Goal: Task Accomplishment & Management: Use online tool/utility

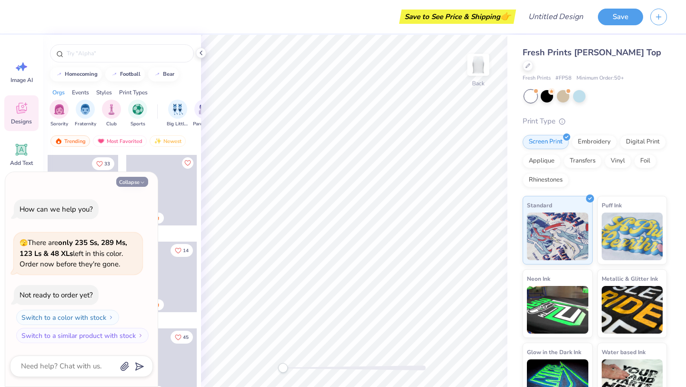
click at [142, 181] on icon "button" at bounding box center [143, 183] width 6 height 6
type textarea "x"
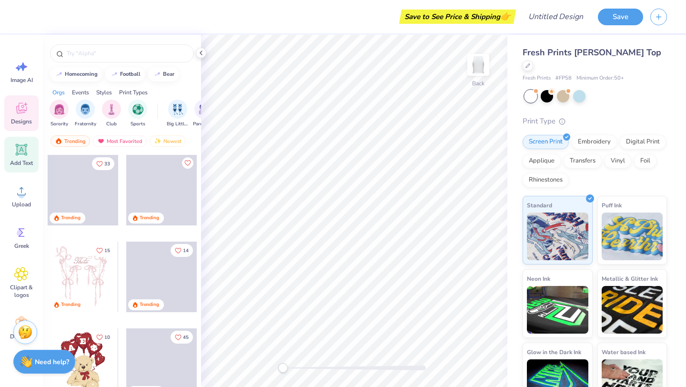
click at [20, 156] on icon at bounding box center [21, 149] width 14 height 14
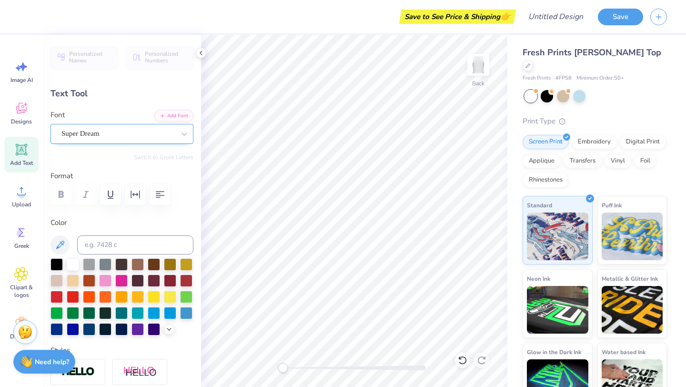
click at [158, 130] on div "Super Dream" at bounding box center [118, 133] width 115 height 15
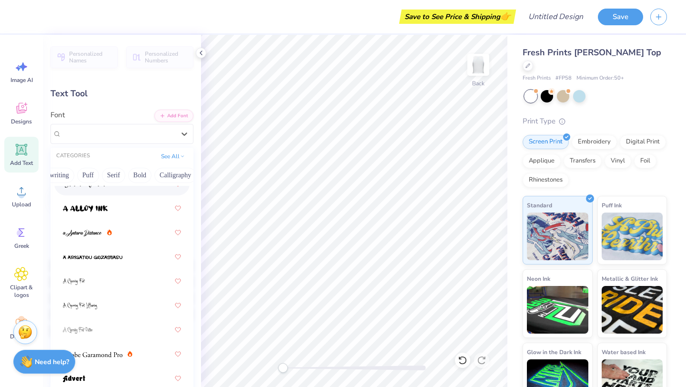
scroll to position [0, 57]
click at [140, 178] on button "Bold" at bounding box center [135, 175] width 23 height 15
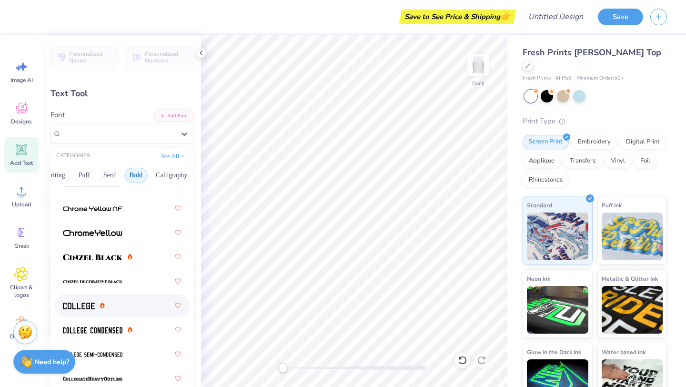
click at [138, 315] on div at bounding box center [121, 305] width 135 height 23
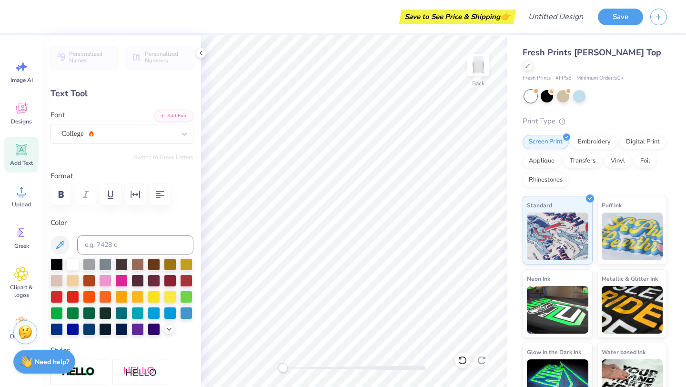
type textarea "X"
type textarea "THOSE WHO LOVE IT"
click at [156, 198] on icon "button" at bounding box center [159, 194] width 11 height 11
click at [74, 309] on div at bounding box center [73, 312] width 12 height 12
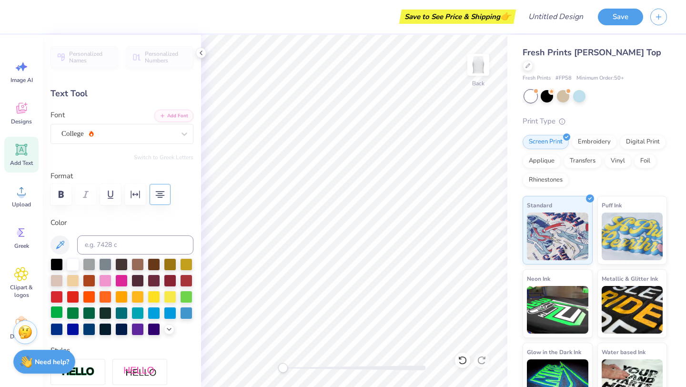
click at [60, 313] on div at bounding box center [57, 312] width 12 height 12
click at [86, 314] on div at bounding box center [89, 312] width 12 height 12
click at [192, 298] on div at bounding box center [186, 296] width 12 height 12
click at [107, 131] on div "College" at bounding box center [118, 133] width 115 height 15
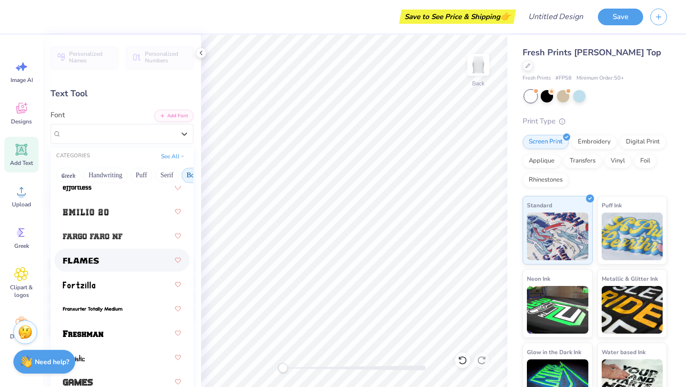
scroll to position [370, 0]
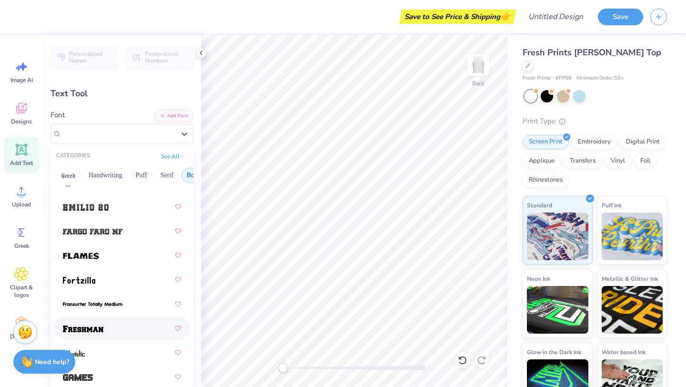
click at [120, 328] on div at bounding box center [122, 328] width 118 height 17
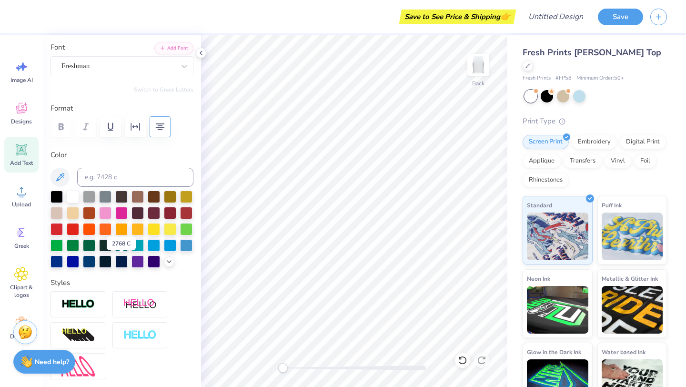
scroll to position [71, 0]
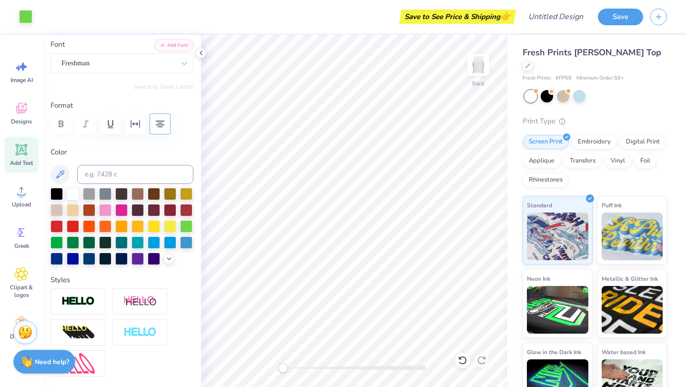
type input "5.04"
type input "6.34"
type input "3.83"
type input "6.96"
type input "8.77"
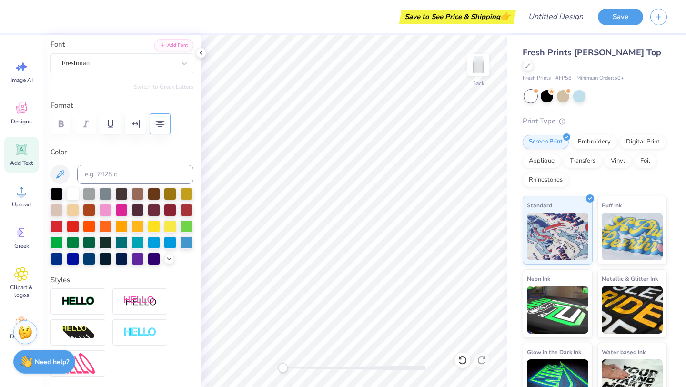
type input "1.40"
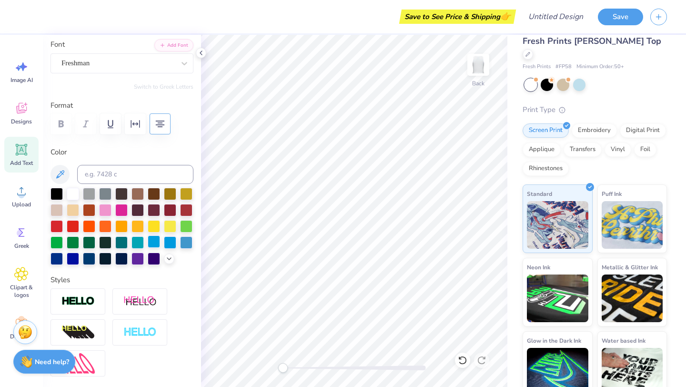
click at [154, 240] on div at bounding box center [154, 241] width 12 height 12
click at [61, 175] on icon at bounding box center [59, 174] width 11 height 11
click at [60, 169] on icon at bounding box center [59, 174] width 11 height 11
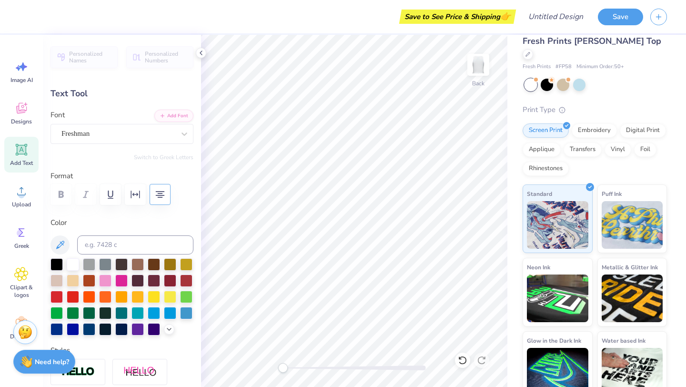
scroll to position [1, 0]
type textarea "THOSE WHO LOVE IT"
type input "8.96"
type input "2.75"
type input "6.31"
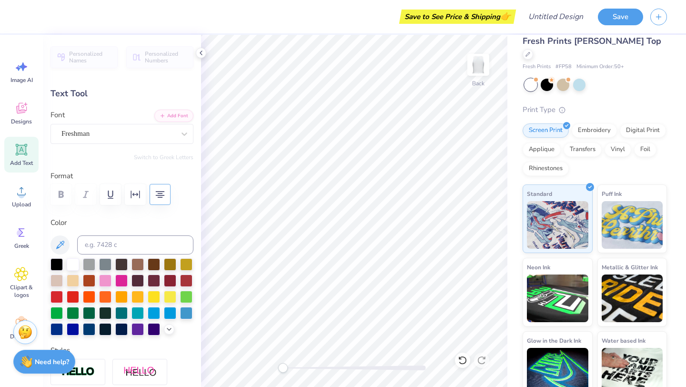
type input "-89.3"
type input "2.84"
type input "8.96"
type input "3.19"
type input "3.66"
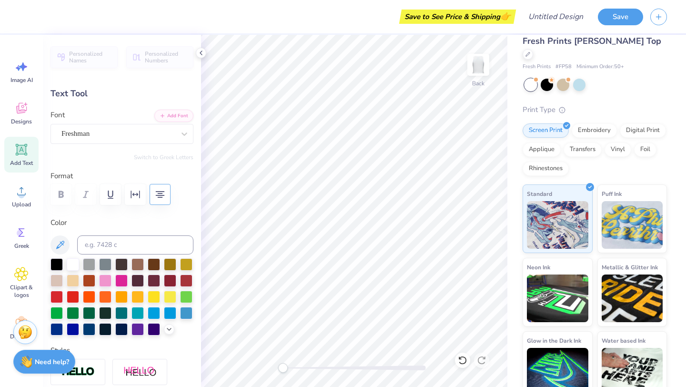
type input "11.57"
type input "2.09"
click at [113, 138] on div "Freshman" at bounding box center [118, 133] width 115 height 15
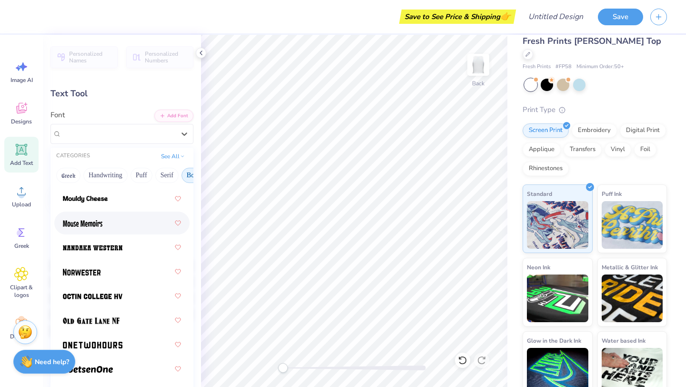
scroll to position [1178, 0]
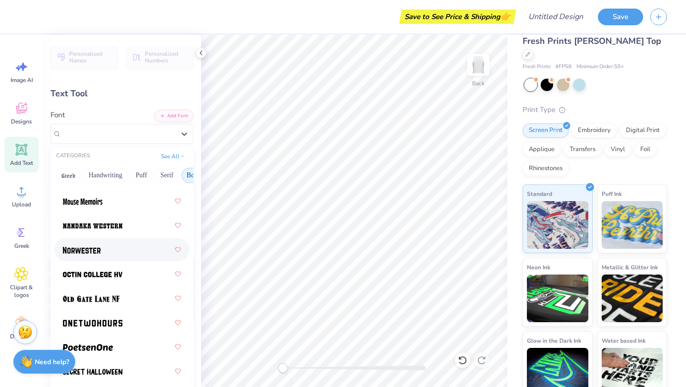
click at [103, 253] on div at bounding box center [122, 249] width 118 height 17
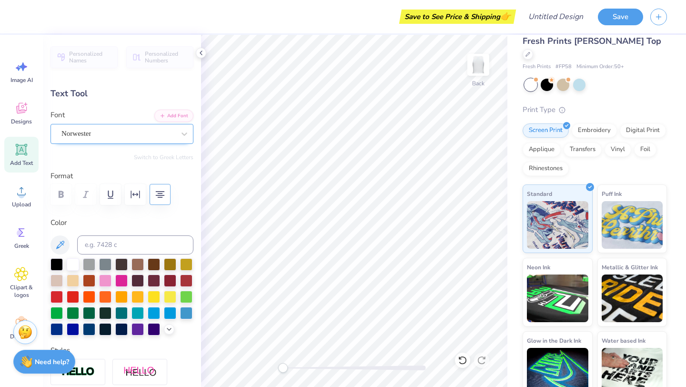
click at [126, 140] on div "Norwester" at bounding box center [118, 133] width 115 height 15
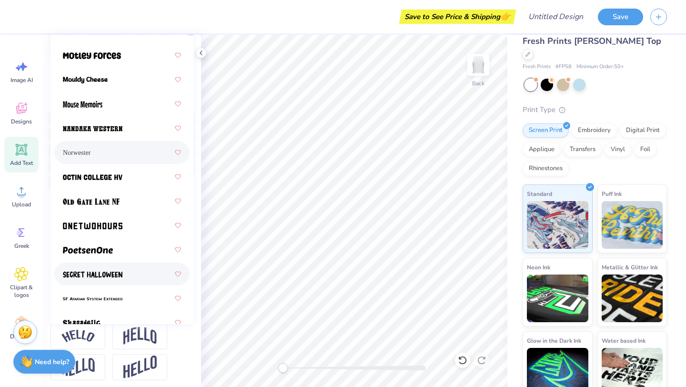
scroll to position [1125, 0]
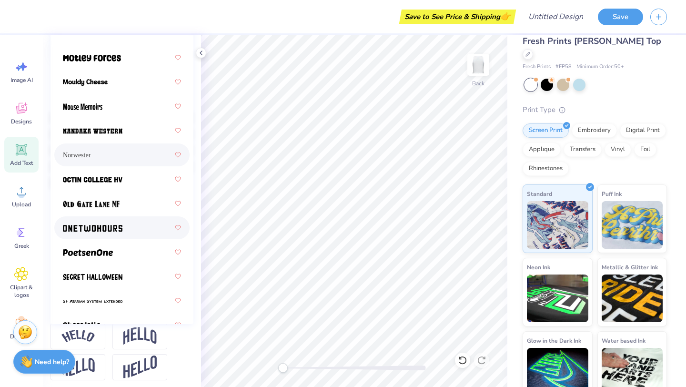
click at [117, 226] on img at bounding box center [93, 228] width 60 height 7
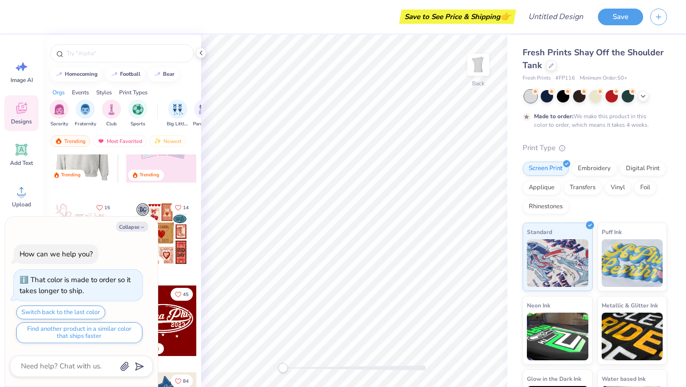
scroll to position [29, 0]
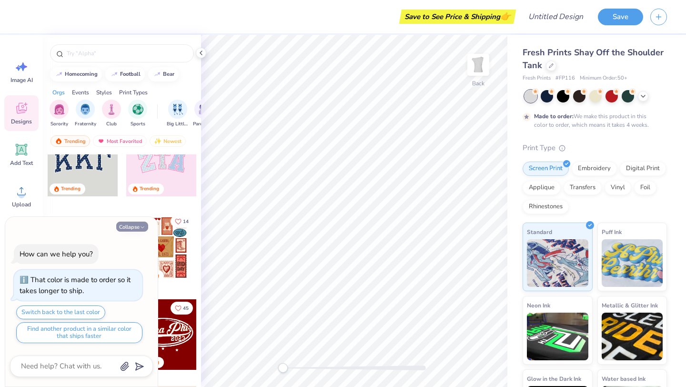
click at [129, 227] on button "Collapse" at bounding box center [132, 227] width 32 height 10
type textarea "x"
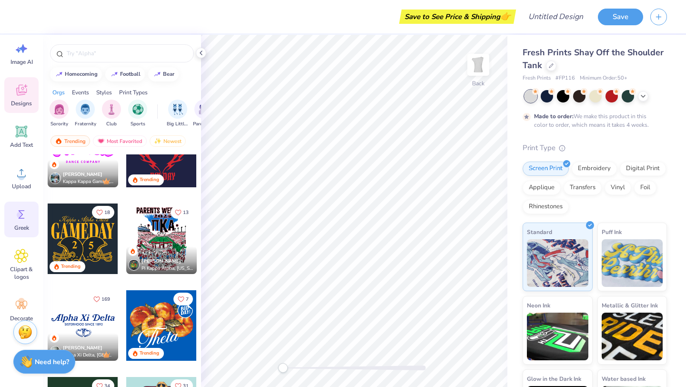
scroll to position [30, 0]
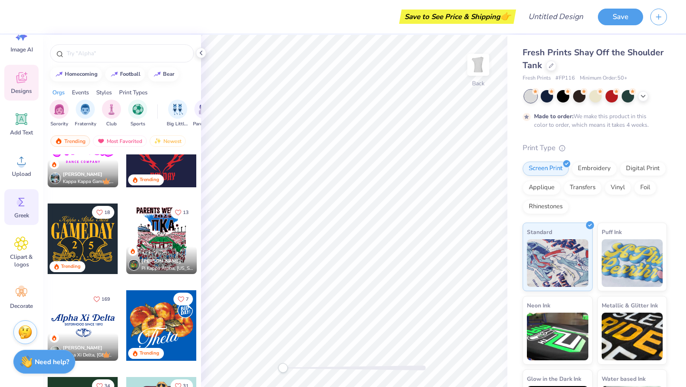
click at [13, 246] on div "Clipart & logos" at bounding box center [21, 252] width 34 height 43
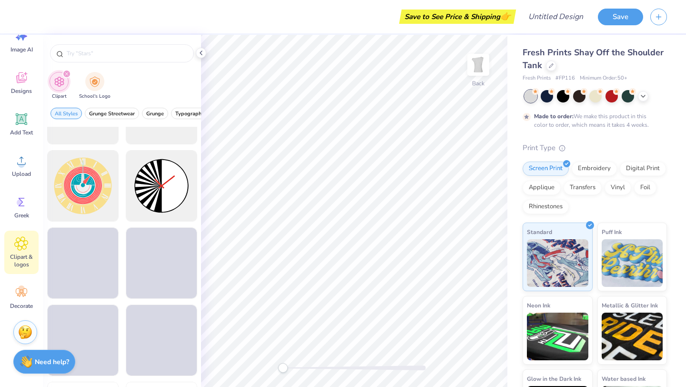
scroll to position [288, 0]
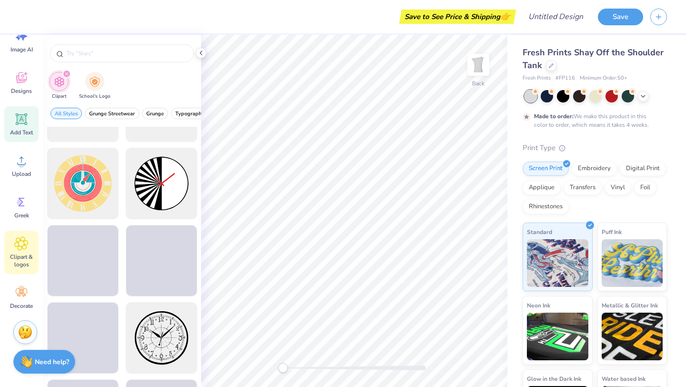
click at [18, 131] on span "Add Text" at bounding box center [21, 133] width 23 height 8
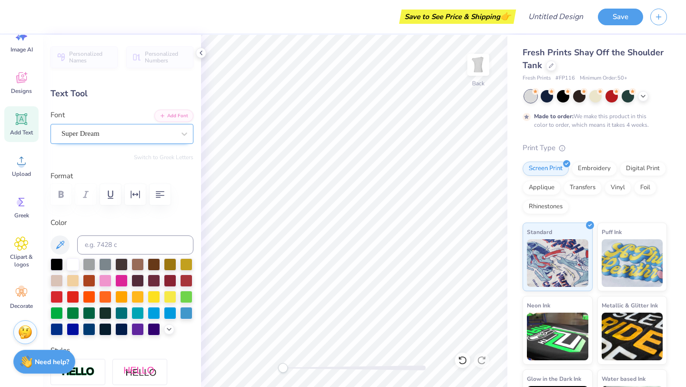
click at [169, 140] on div "Super Dream" at bounding box center [118, 133] width 115 height 15
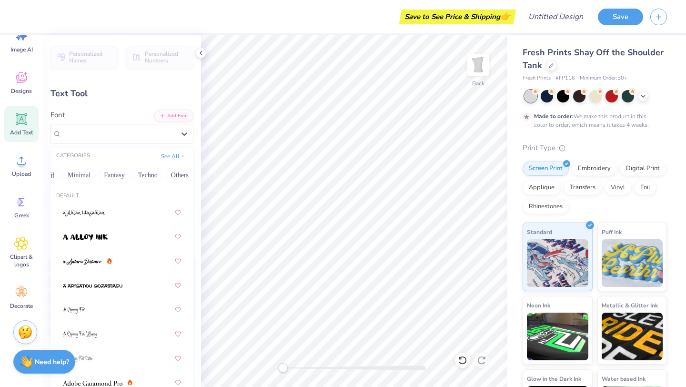
scroll to position [0, 269]
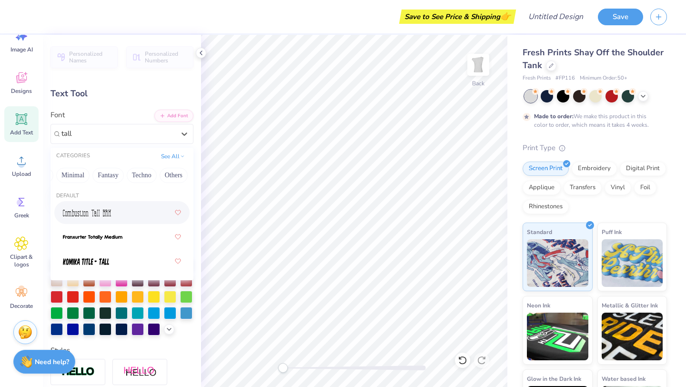
click at [131, 210] on div at bounding box center [122, 212] width 118 height 17
type input "tall"
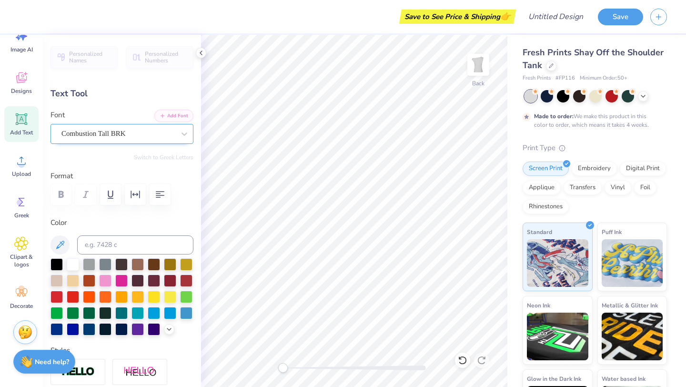
click at [121, 132] on div "Combustion Tall BRK" at bounding box center [118, 133] width 115 height 15
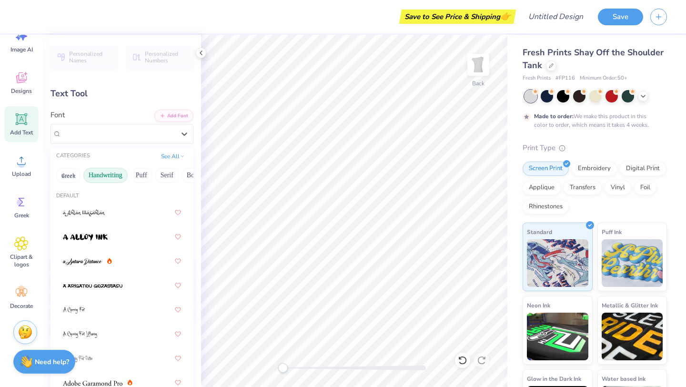
click at [116, 175] on button "Handwriting" at bounding box center [105, 175] width 44 height 15
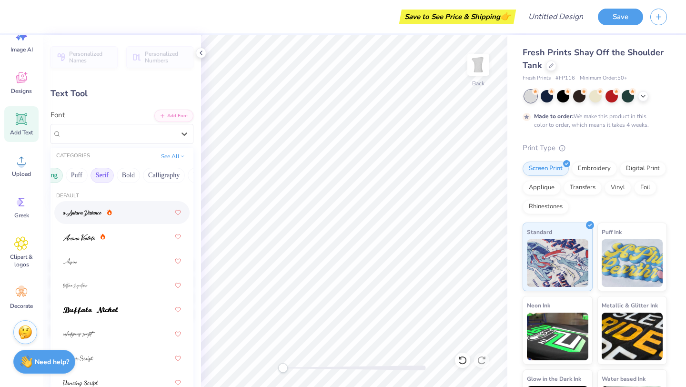
scroll to position [0, 66]
click at [77, 177] on button "Puff" at bounding box center [75, 175] width 22 height 15
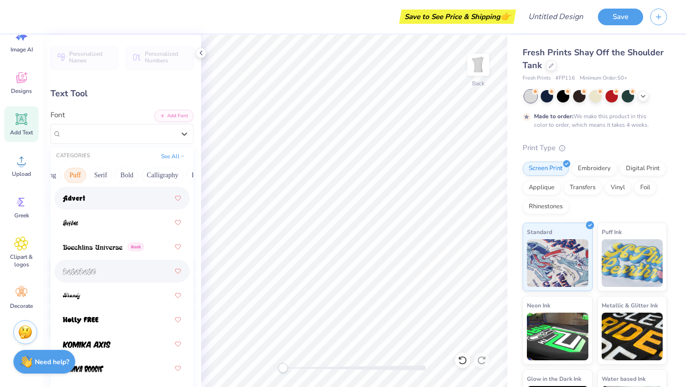
scroll to position [65, 0]
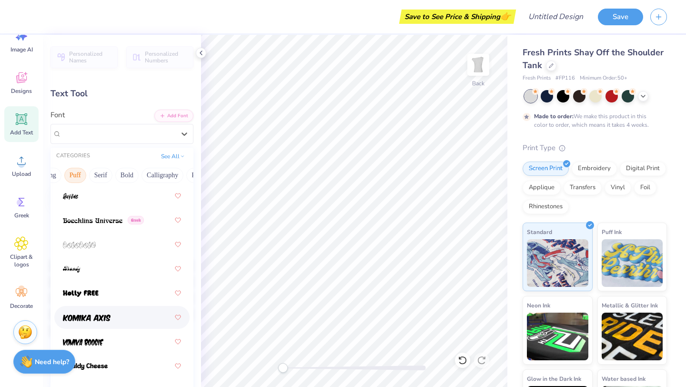
click at [113, 315] on div at bounding box center [122, 317] width 118 height 17
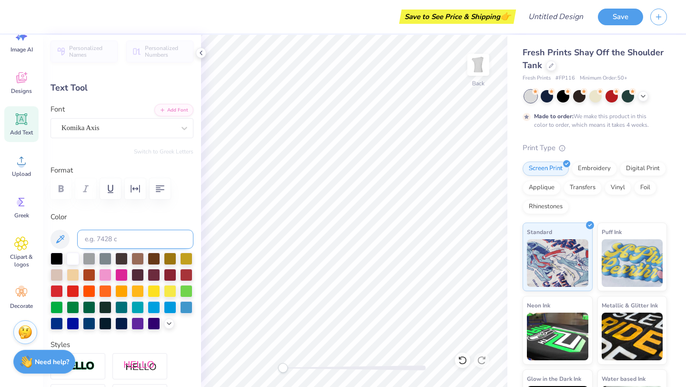
scroll to position [0, 0]
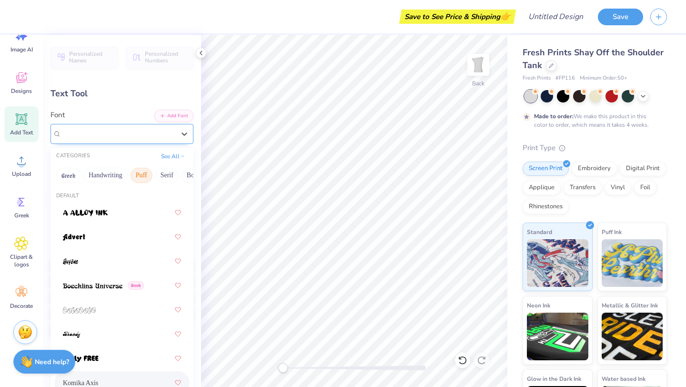
click at [129, 132] on div "Komika Axis" at bounding box center [118, 133] width 115 height 15
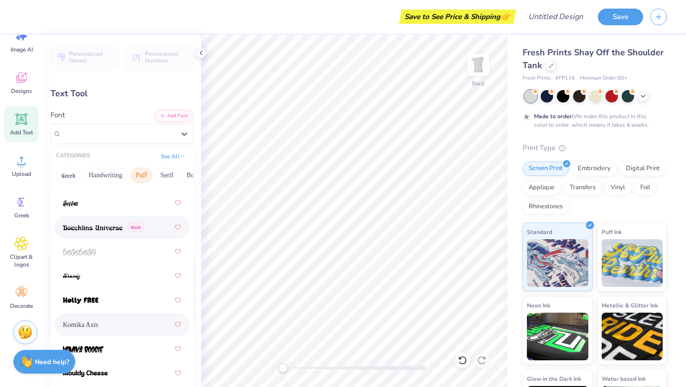
scroll to position [101, 0]
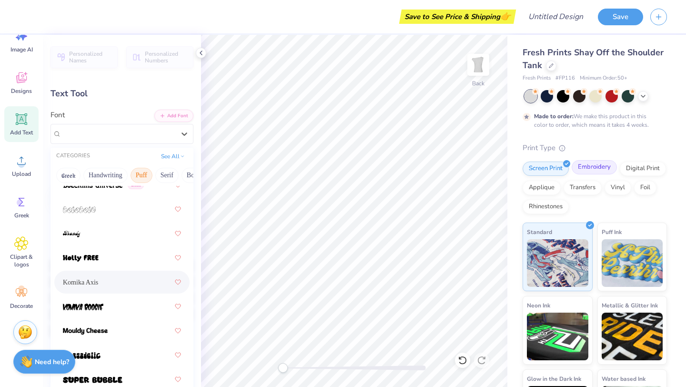
click at [584, 169] on div "Embroidery" at bounding box center [594, 167] width 45 height 14
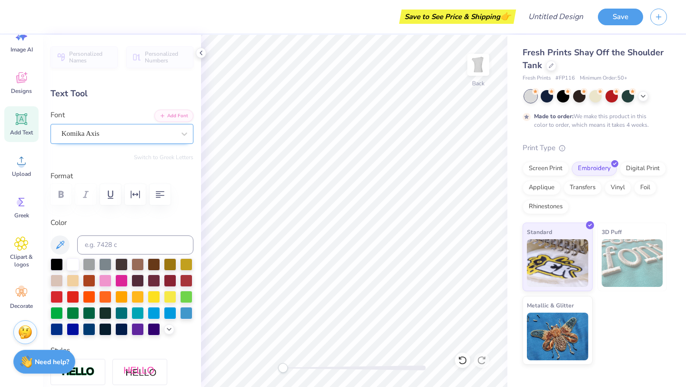
click at [125, 127] on div "Komika Axis" at bounding box center [118, 133] width 115 height 15
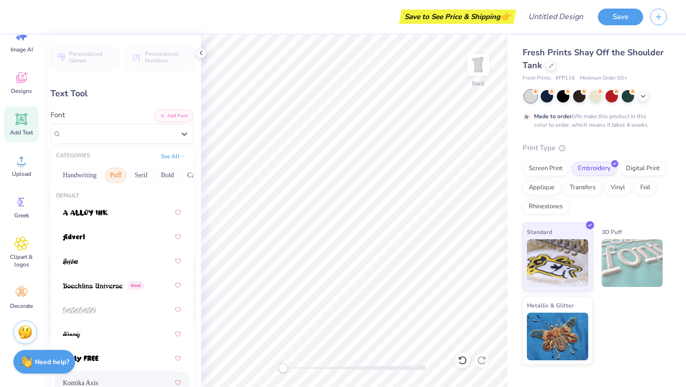
scroll to position [0, 48]
click at [113, 173] on button "Serif" at bounding box center [118, 175] width 23 height 15
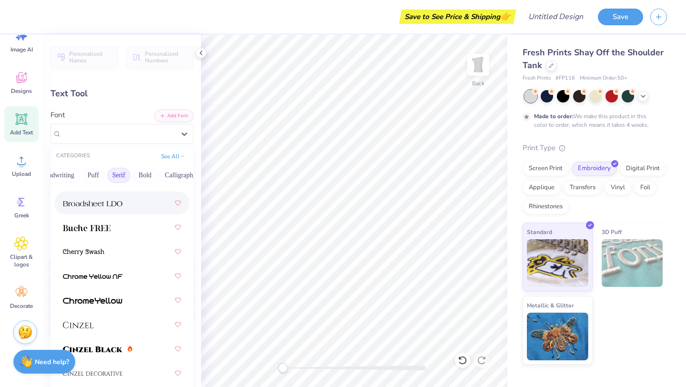
scroll to position [0, 0]
click at [175, 173] on button "Calligraphy" at bounding box center [181, 174] width 42 height 15
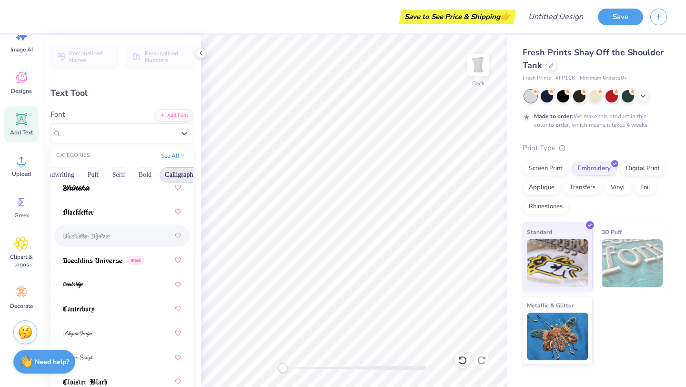
scroll to position [103, 0]
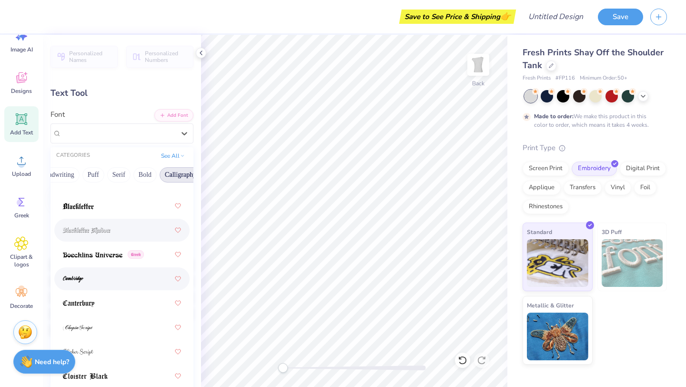
click at [119, 274] on div at bounding box center [122, 278] width 118 height 17
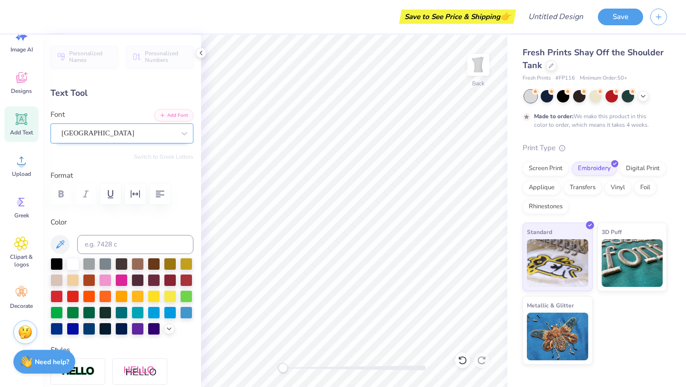
click at [104, 135] on div "Cambridge" at bounding box center [118, 133] width 115 height 15
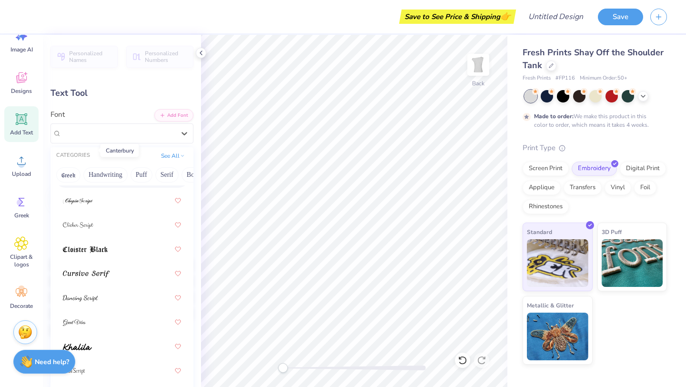
scroll to position [264, 0]
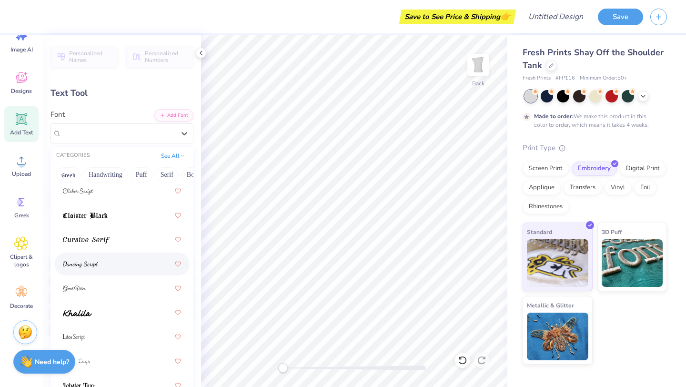
click at [85, 268] on span at bounding box center [80, 264] width 35 height 10
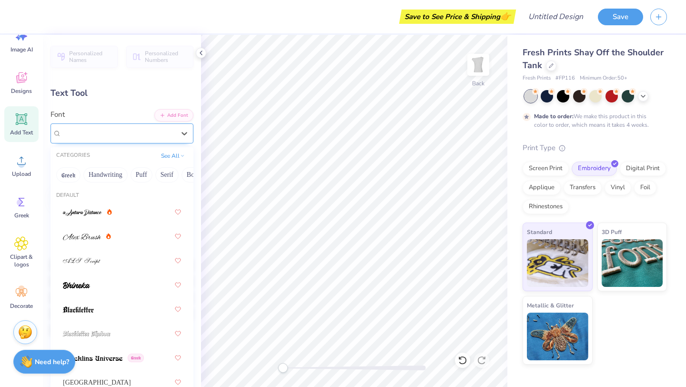
click at [121, 136] on div "Dancing Script" at bounding box center [118, 133] width 115 height 15
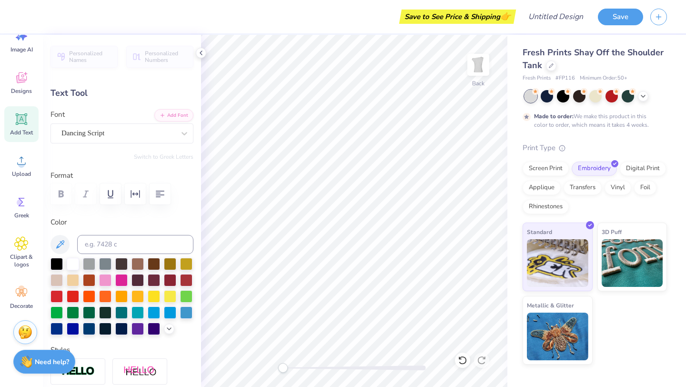
scroll to position [0, 0]
type textarea "T"
type textarea "THOSE WHO LOVE IT"
click at [156, 198] on icon "button" at bounding box center [159, 193] width 11 height 11
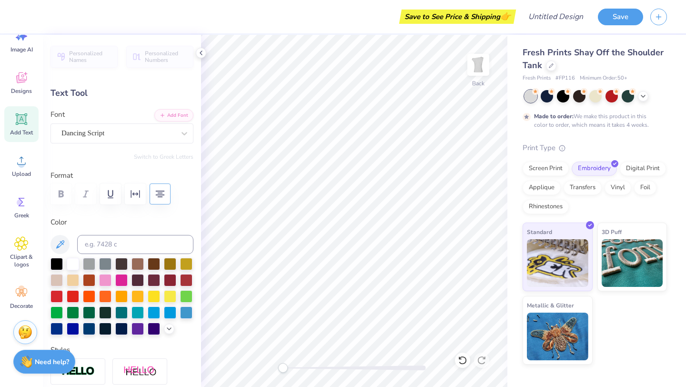
scroll to position [0, 1]
click at [157, 193] on icon "button" at bounding box center [159, 193] width 11 height 11
click at [159, 197] on icon "button" at bounding box center [159, 193] width 11 height 11
type input "11.27"
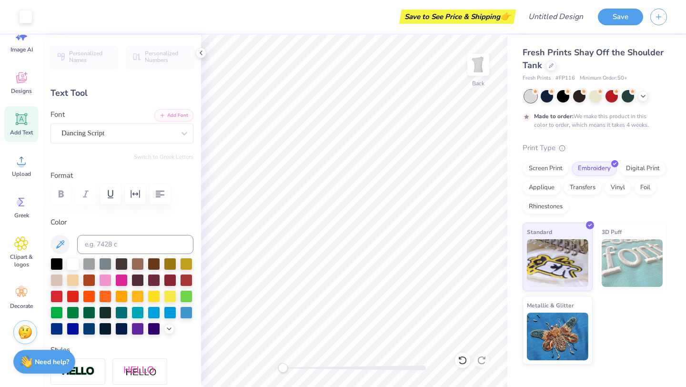
type input "4.45"
type input "8.52"
type input "7.64"
type input "3.02"
type input "9.96"
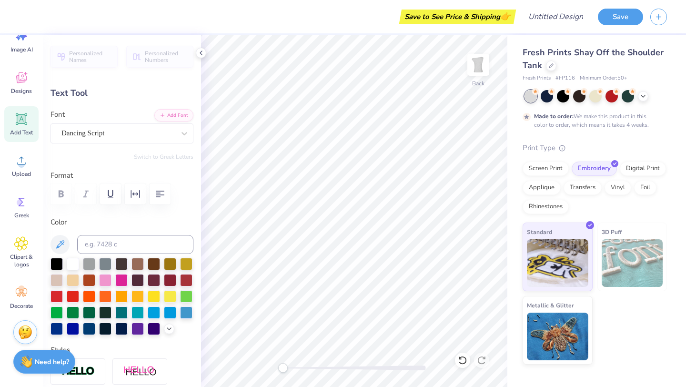
scroll to position [0, 0]
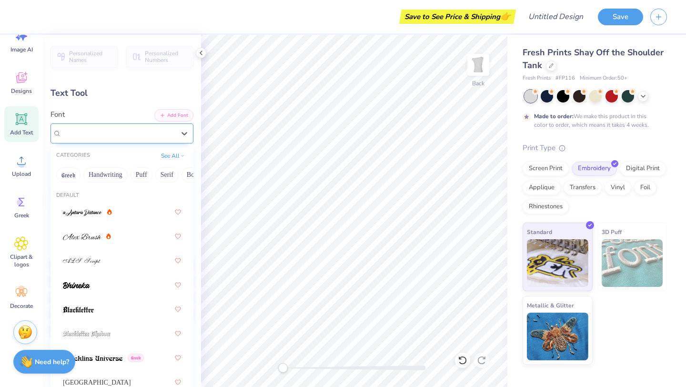
click at [104, 131] on div "Dancing Script" at bounding box center [118, 133] width 115 height 15
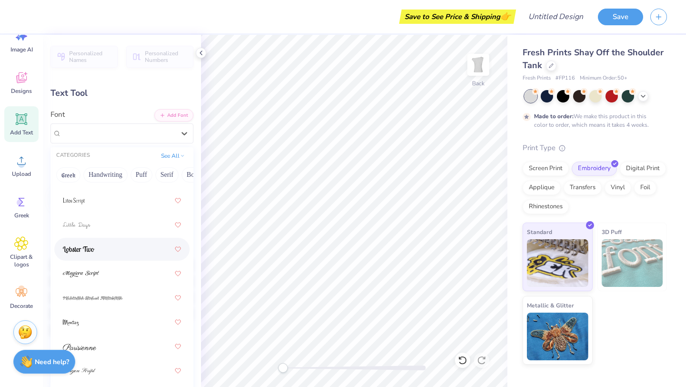
scroll to position [402, 0]
click at [110, 275] on div at bounding box center [122, 271] width 118 height 17
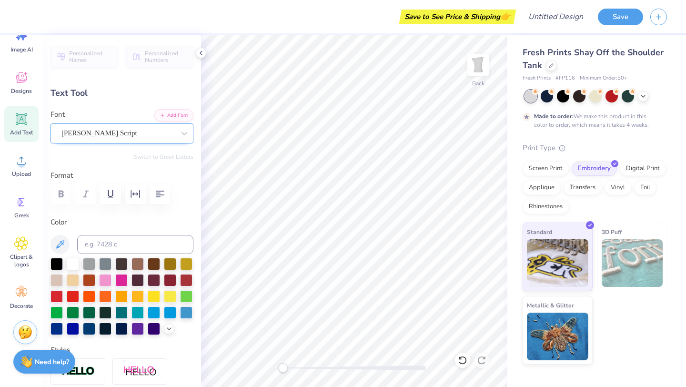
click at [126, 135] on div "Magiera Script" at bounding box center [118, 133] width 115 height 15
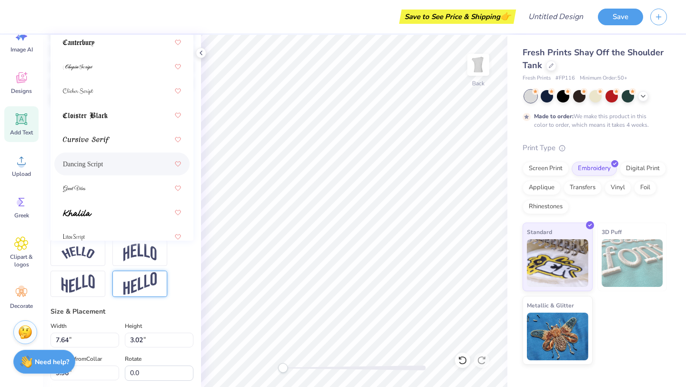
scroll to position [137, 0]
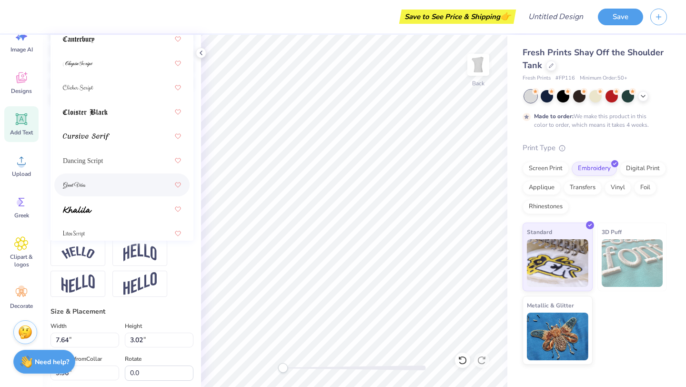
click at [119, 185] on div at bounding box center [122, 184] width 118 height 17
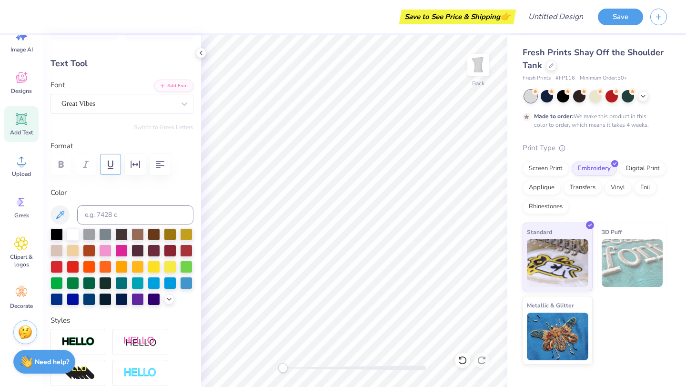
scroll to position [26, 0]
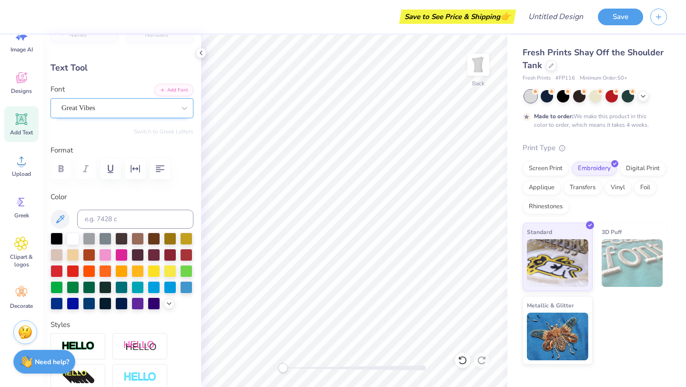
click at [122, 110] on div "Great Vibes" at bounding box center [118, 108] width 115 height 15
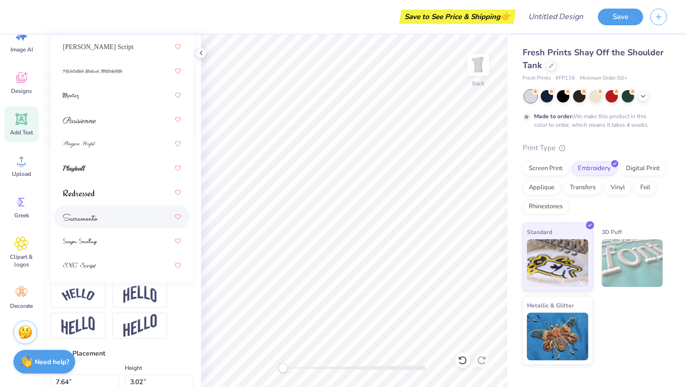
scroll to position [441, 0]
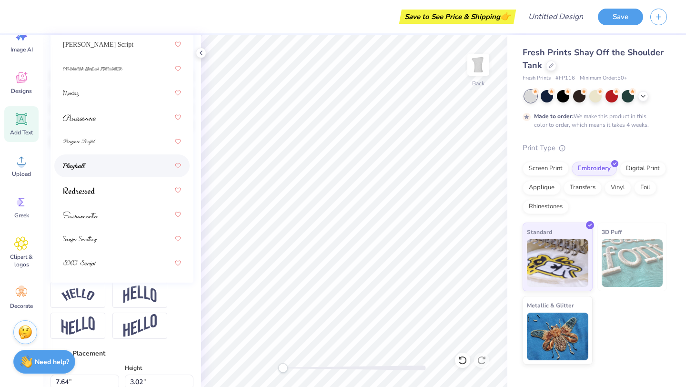
click at [84, 168] on img at bounding box center [74, 166] width 23 height 7
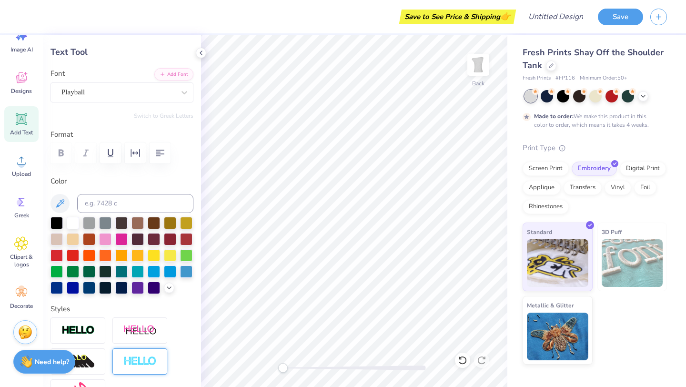
scroll to position [41, 0]
click at [73, 273] on div at bounding box center [73, 271] width 12 height 12
click at [91, 270] on div at bounding box center [89, 271] width 12 height 12
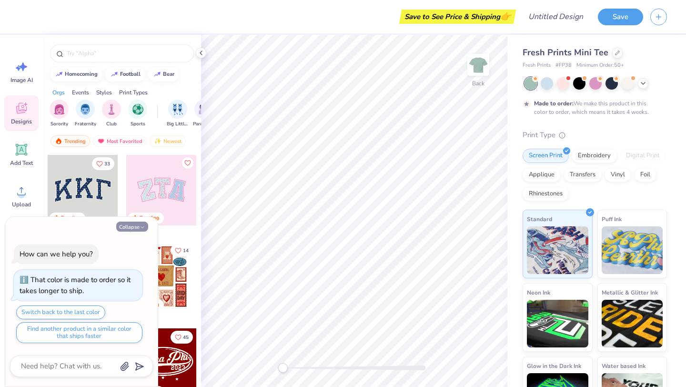
click at [139, 228] on button "Collapse" at bounding box center [132, 227] width 32 height 10
type textarea "x"
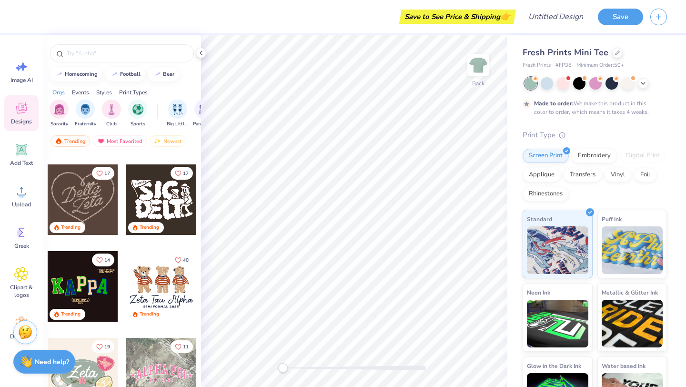
scroll to position [351, 0]
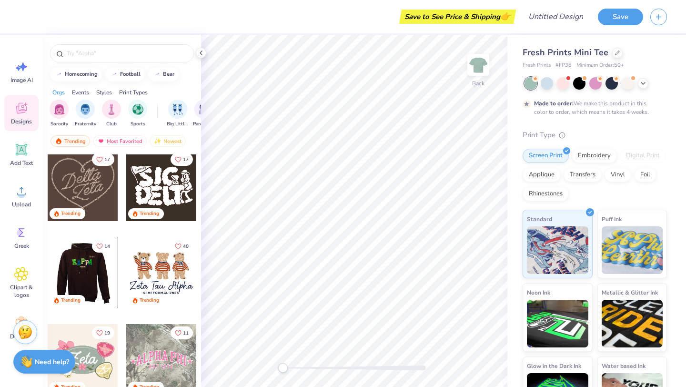
click at [75, 266] on div at bounding box center [82, 272] width 71 height 71
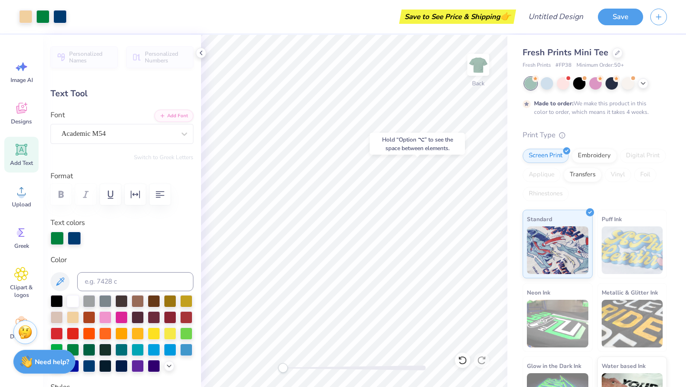
type input "0.0"
type input "1.27"
type input "1.84"
type input "4.20"
type input "0.0"
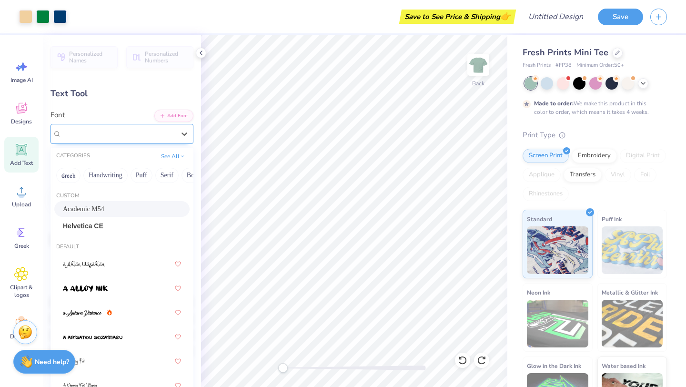
click at [120, 135] on div "Academic M54" at bounding box center [118, 133] width 115 height 15
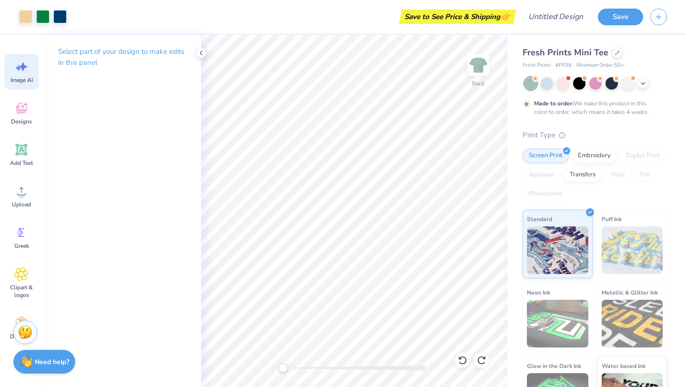
click at [22, 69] on icon at bounding box center [23, 66] width 8 height 9
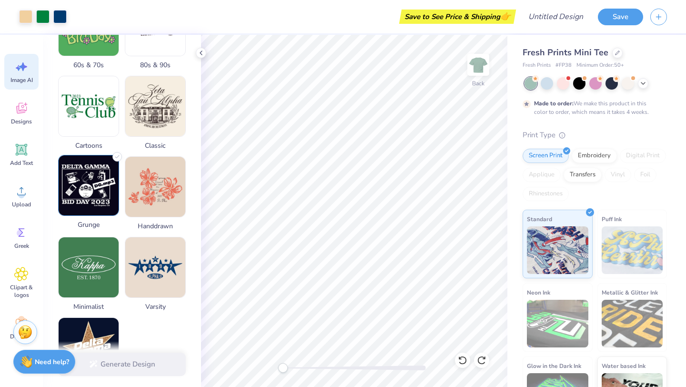
scroll to position [0, 0]
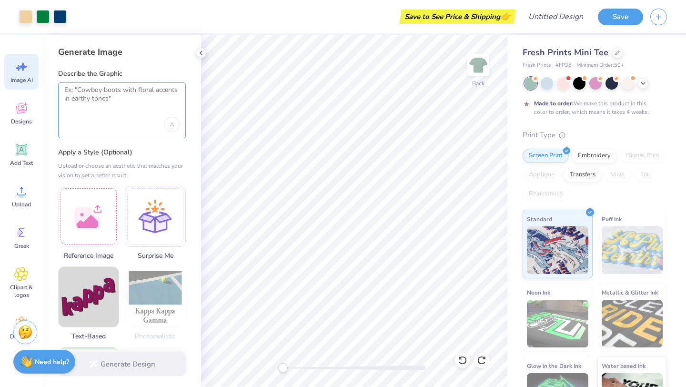
click at [127, 96] on textarea at bounding box center [121, 98] width 115 height 24
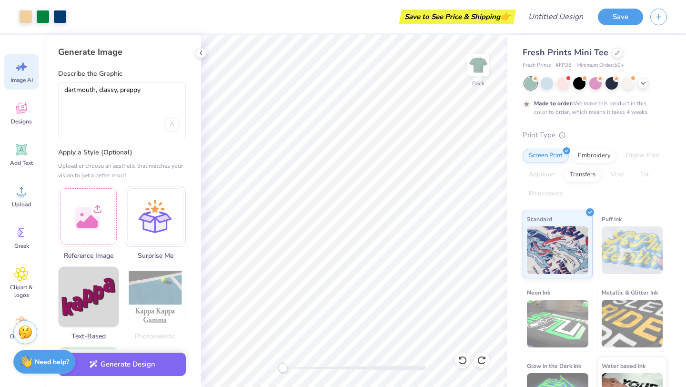
click at [139, 128] on div at bounding box center [121, 124] width 115 height 15
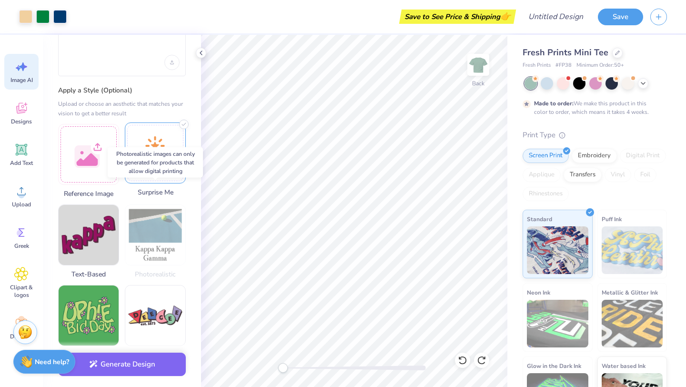
scroll to position [8, 0]
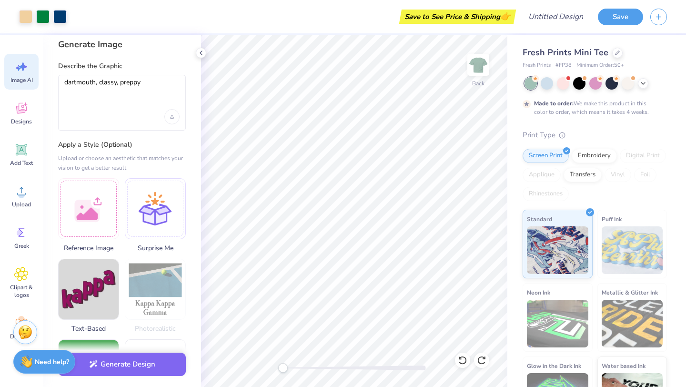
click at [126, 109] on div at bounding box center [121, 116] width 115 height 15
click at [154, 82] on textarea "dartmouth, classy, preppy" at bounding box center [121, 90] width 115 height 24
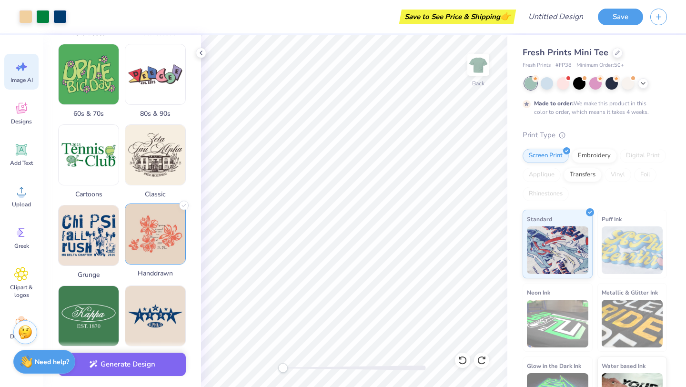
scroll to position [314, 0]
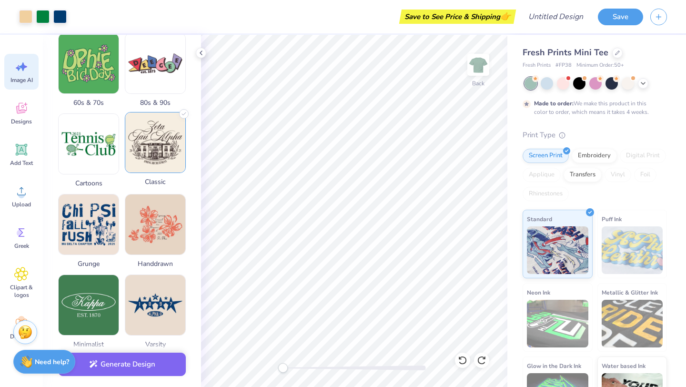
click at [137, 139] on img at bounding box center [155, 142] width 60 height 60
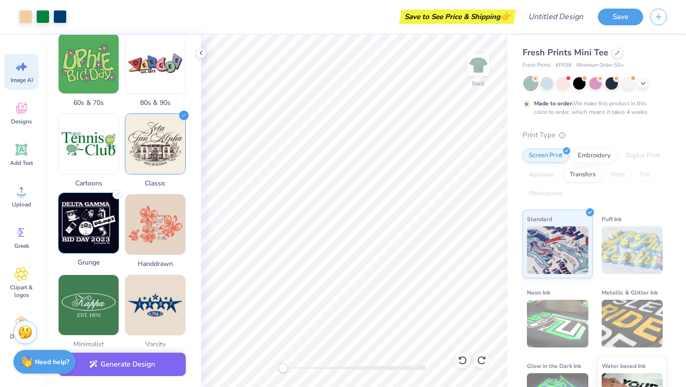
click at [96, 202] on img at bounding box center [89, 223] width 60 height 60
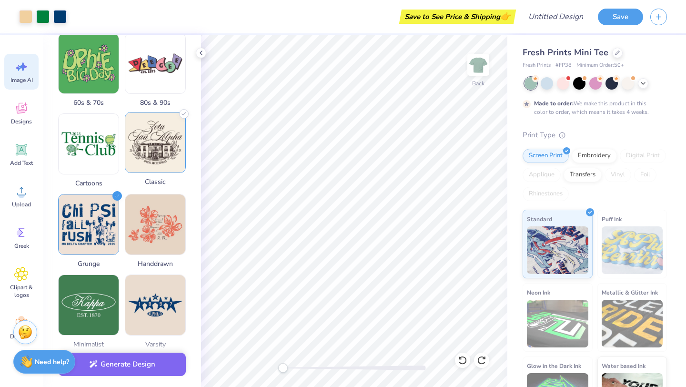
click at [157, 138] on img at bounding box center [155, 142] width 60 height 60
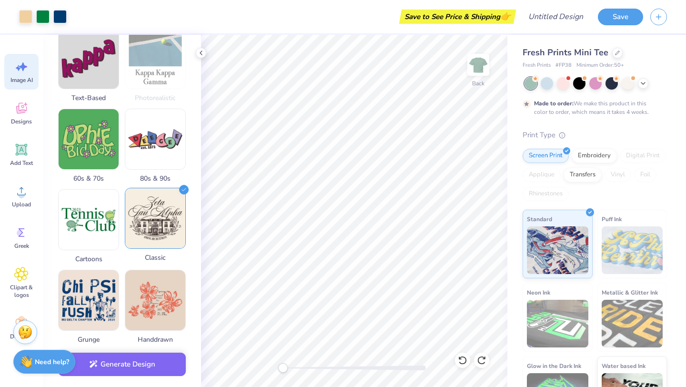
scroll to position [0, 0]
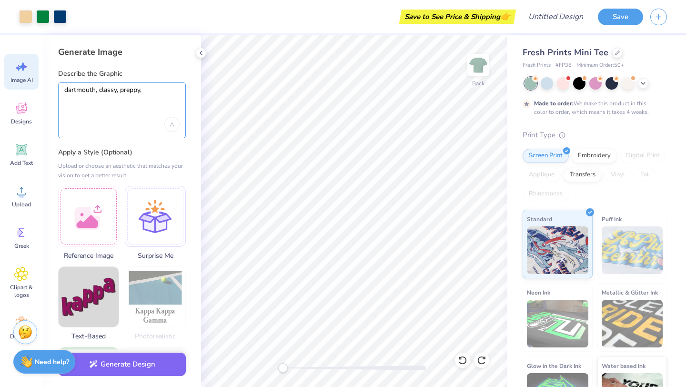
click at [145, 103] on textarea "dartmouth, classy, preppy," at bounding box center [121, 98] width 115 height 24
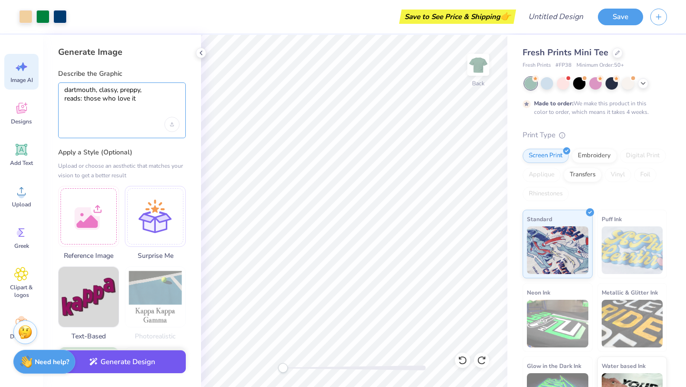
type textarea "dartmouth, classy, preppy, reads: those who love it"
click at [135, 364] on button "Generate Design" at bounding box center [122, 361] width 128 height 23
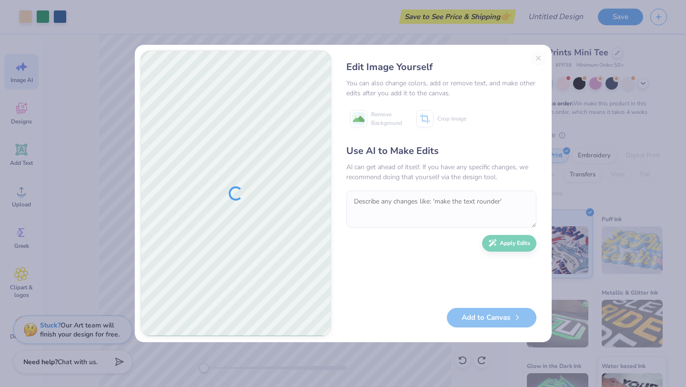
click at [539, 59] on div "Edit Image Yourself You can also change colors, add or remove text, and make ot…" at bounding box center [441, 194] width 209 height 286
click at [538, 62] on div "Edit Image Yourself You can also change colors, add or remove text, and make ot…" at bounding box center [441, 194] width 209 height 286
click at [341, 34] on div "Edit Image Yourself You can also change colors, add or remove text, and make ot…" at bounding box center [343, 193] width 686 height 387
click at [538, 51] on div "Edit Image Yourself You can also change colors, add or remove text, and make ot…" at bounding box center [441, 194] width 209 height 286
click at [538, 57] on div "Edit Image Yourself You can also change colors, add or remove text, and make ot…" at bounding box center [441, 194] width 209 height 286
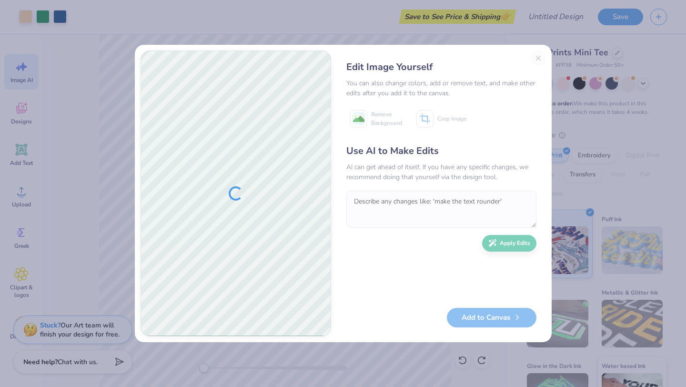
click at [572, 149] on div "Edit Image Yourself You can also change colors, add or remove text, and make ot…" at bounding box center [343, 193] width 686 height 387
click at [571, 120] on div "Edit Image Yourself You can also change colors, add or remove text, and make ot…" at bounding box center [343, 193] width 686 height 387
